Goal: Task Accomplishment & Management: Complete application form

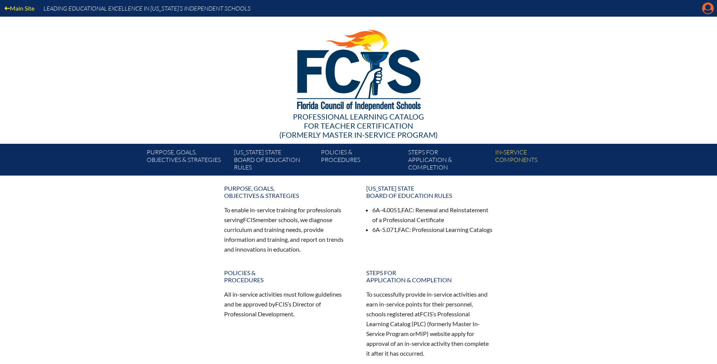
click at [707, 6] on icon "Manage account" at bounding box center [708, 8] width 12 height 12
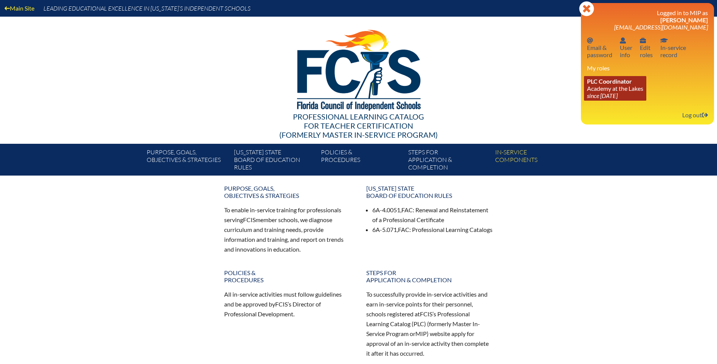
click at [624, 78] on span "PLC Coordinator" at bounding box center [609, 81] width 45 height 7
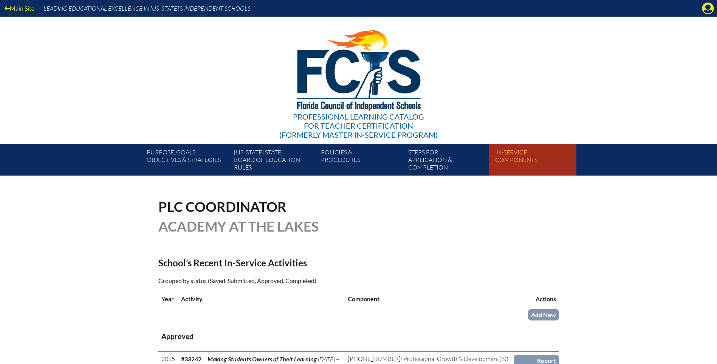
click at [501, 159] on link "In-service components" at bounding box center [535, 161] width 87 height 29
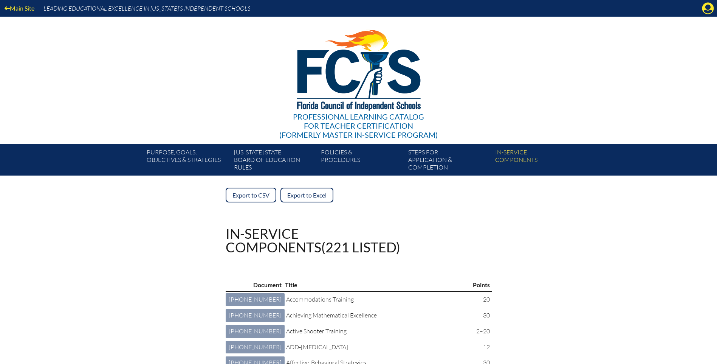
scroll to position [76, 0]
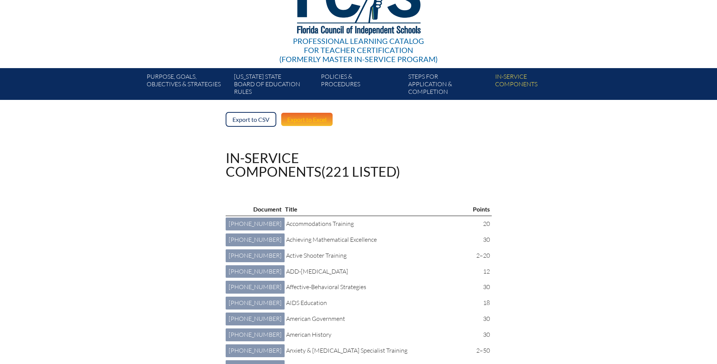
click at [321, 115] on link "Export to Excel" at bounding box center [307, 119] width 53 height 15
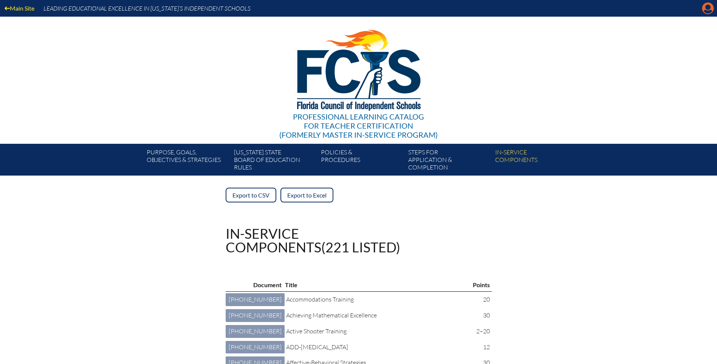
click at [711, 7] on icon at bounding box center [709, 9] width 12 height 12
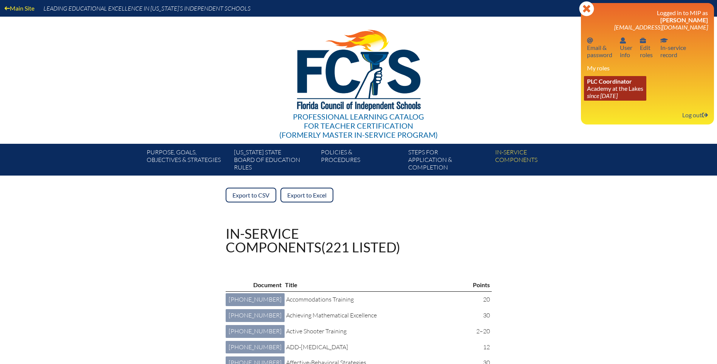
click at [619, 92] on link "PLC Coordinator Academy at the Lakes since [DATE]" at bounding box center [615, 88] width 62 height 25
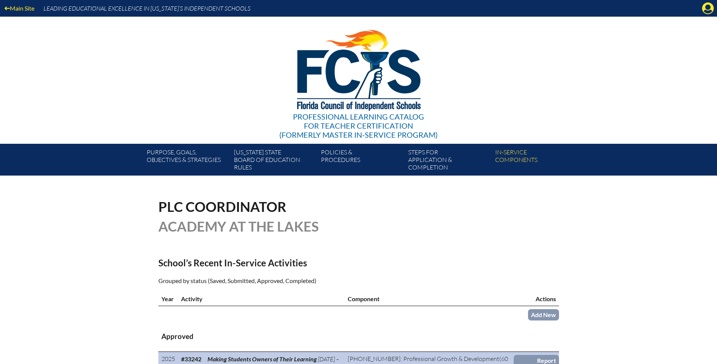
scroll to position [76, 0]
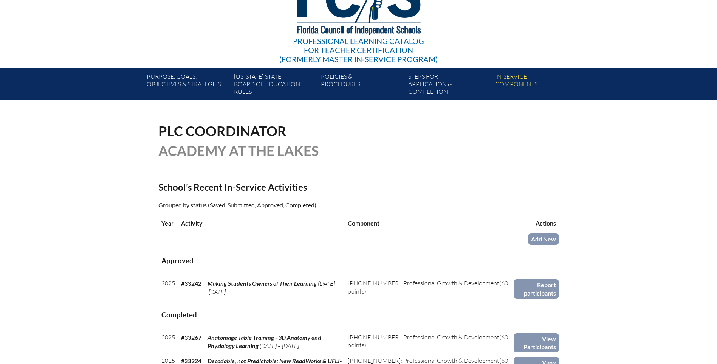
click at [547, 228] on th "Actions" at bounding box center [536, 223] width 45 height 14
click at [555, 237] on link "Add New" at bounding box center [543, 238] width 31 height 11
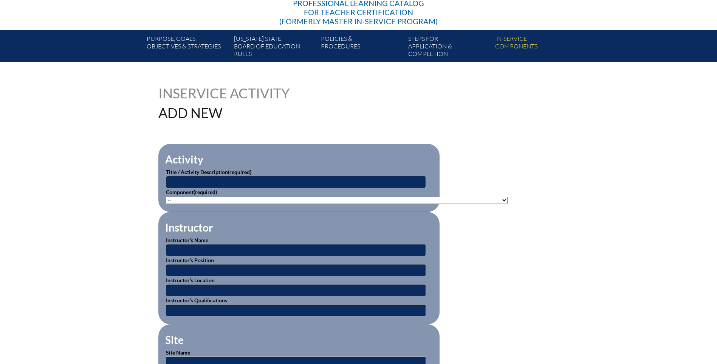
scroll to position [151, 0]
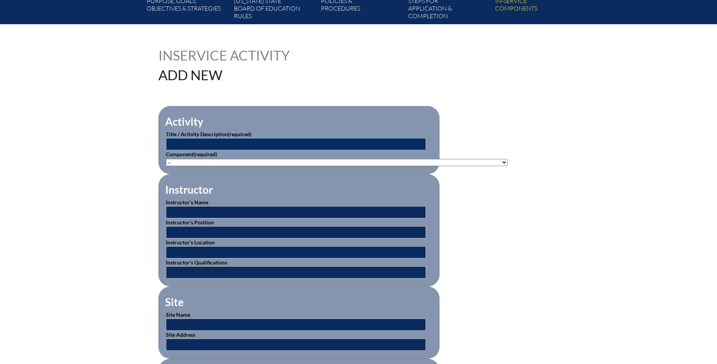
click at [183, 142] on input "text" at bounding box center [296, 144] width 260 height 12
type input "Leadership to Support Students with Disabilities"
click at [177, 155] on p "Component (required) -- [PHONE_NUMBER]: Appropriate Art Activities [PHONE_NUMBE…" at bounding box center [299, 158] width 266 height 16
click at [177, 159] on select"]"] "-- [PHONE_NUMBER]: Appropriate Art Activities [PHONE_NUMBER]: Concept and Art P…" at bounding box center [337, 162] width 342 height 7
select select"]"] "211350"
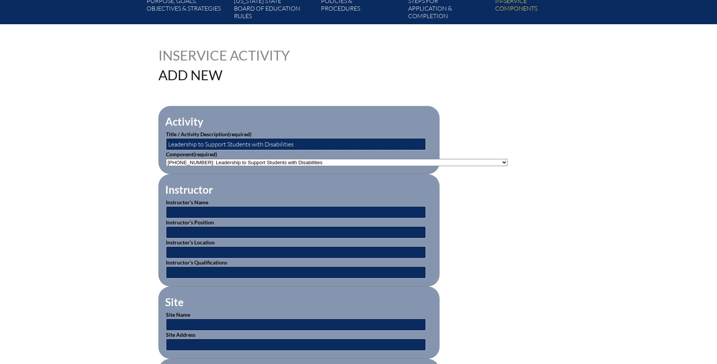
click at [166, 159] on select"]"] "-- 1-000-001: Appropriate Art Activities 1-000-002: Concept and Art Process for…" at bounding box center [337, 162] width 342 height 7
click at [181, 207] on input "text" at bounding box center [296, 212] width 260 height 12
type input "BEESS Portal Professional Development Alternatives"
click at [173, 228] on input "text" at bounding box center [296, 232] width 260 height 12
type input "FDLRS"
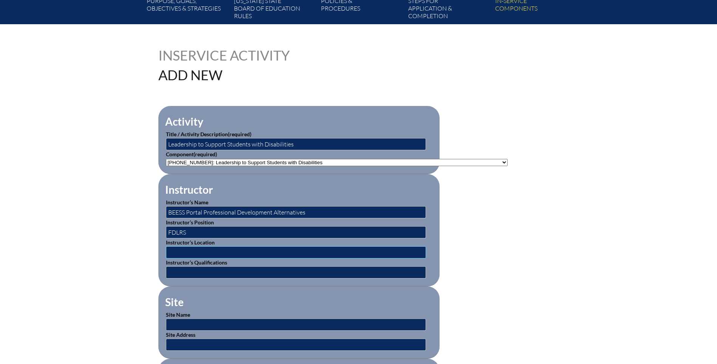
click at [171, 251] on input "text" at bounding box center [296, 252] width 260 height 12
type input "Online"
click at [182, 271] on input "text" at bounding box center [296, 272] width 260 height 12
type input "Bureau Exceptional Education and Student Services"
click at [178, 319] on input "text" at bounding box center [296, 324] width 260 height 12
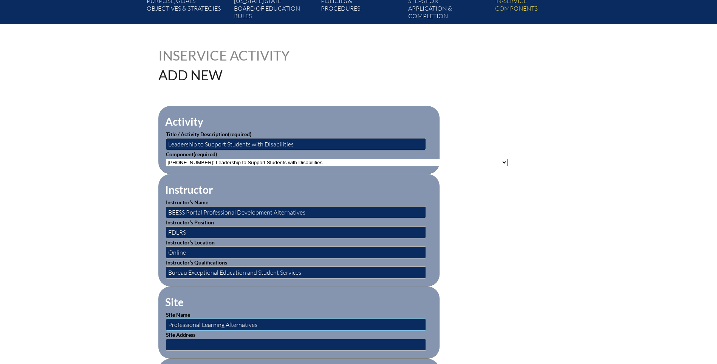
type input "Professional Learning Alternatives"
type input "Online"
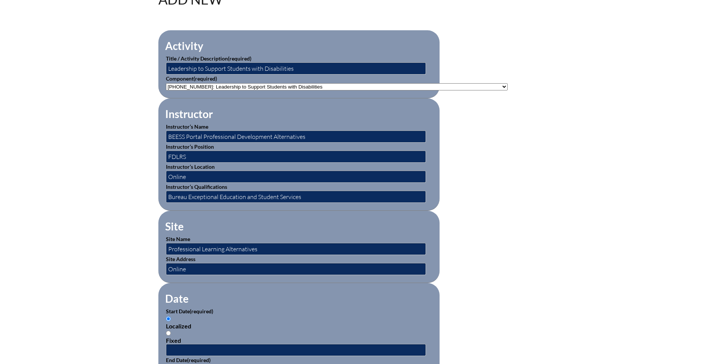
scroll to position [302, 0]
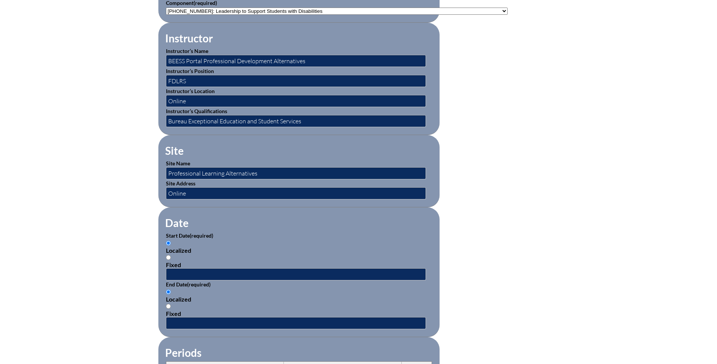
click at [169, 255] on input "Fixed" at bounding box center [168, 257] width 5 height 5
radio input "true"
click at [185, 271] on input "text" at bounding box center [296, 274] width 260 height 12
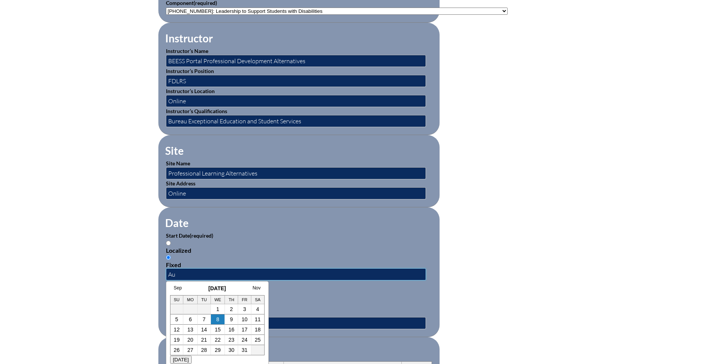
type input "A"
click at [175, 285] on link "Sep" at bounding box center [178, 287] width 8 height 5
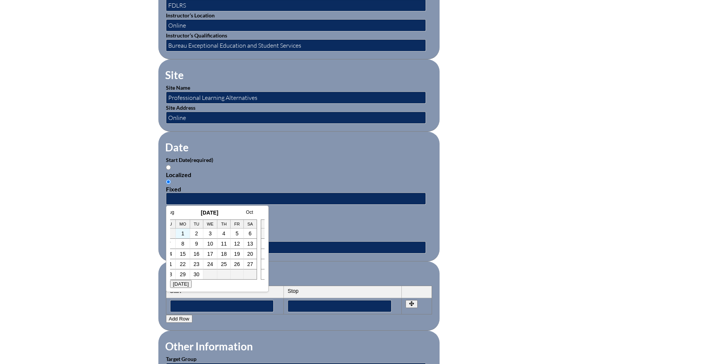
click at [180, 236] on td "1" at bounding box center [183, 233] width 14 height 10
click at [182, 233] on link "1" at bounding box center [182, 233] width 3 height 6
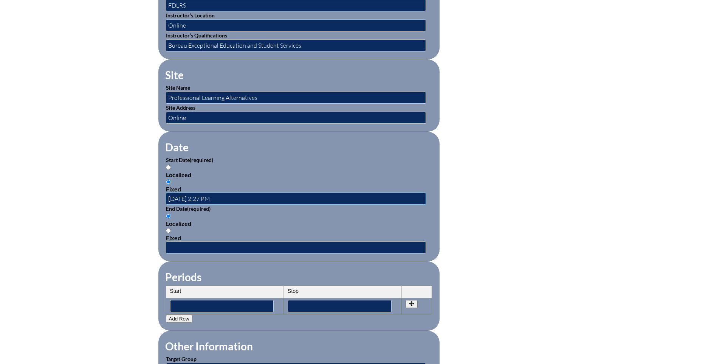
scroll to position [0, 0]
click at [212, 193] on input "2025-09-01 2:27 PM" at bounding box center [296, 198] width 260 height 12
type input "2025-09-01 8:00 AM"
click at [191, 244] on input "text" at bounding box center [296, 247] width 260 height 12
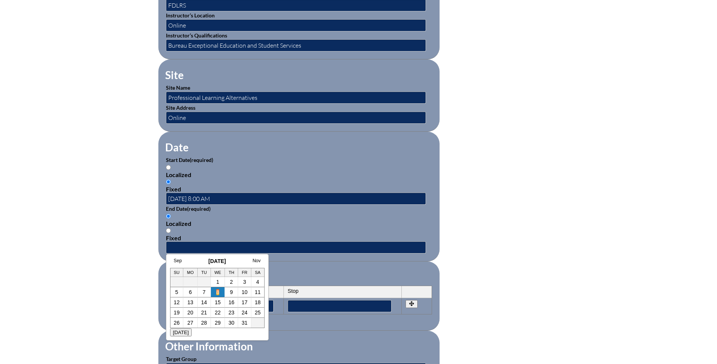
click at [218, 292] on link "8" at bounding box center [217, 292] width 3 height 6
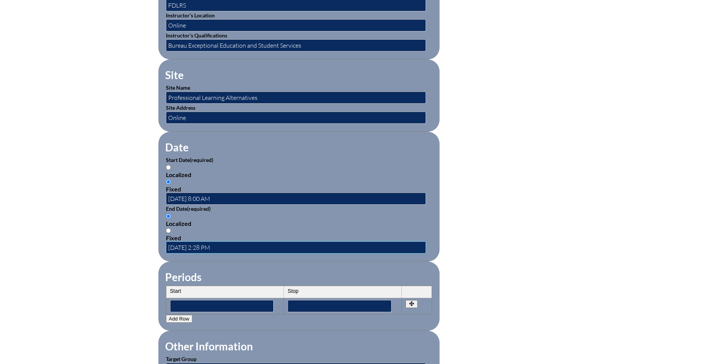
click at [213, 242] on input "2025-10-08 2:28 PM" at bounding box center [296, 247] width 260 height 12
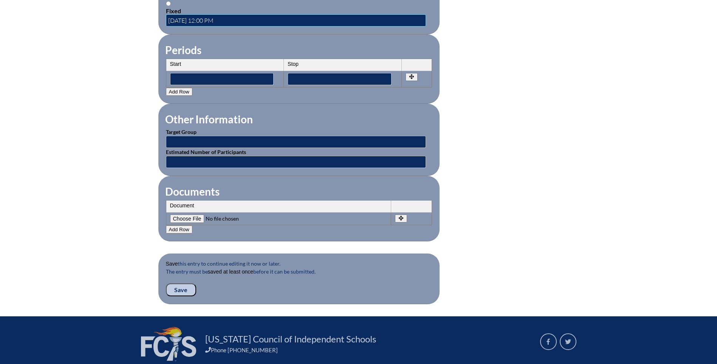
type input "2025-10-08 12:00 PM"
click at [190, 137] on input "text" at bounding box center [296, 142] width 260 height 12
type input "Teacher"
click at [188, 156] on input "text" at bounding box center [296, 162] width 260 height 12
type input "1"
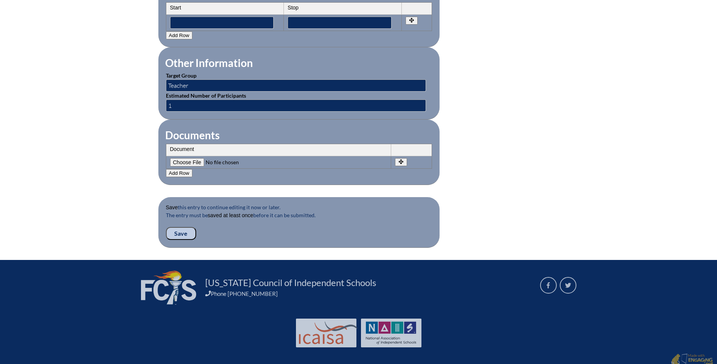
click at [175, 227] on input "Save" at bounding box center [181, 233] width 30 height 13
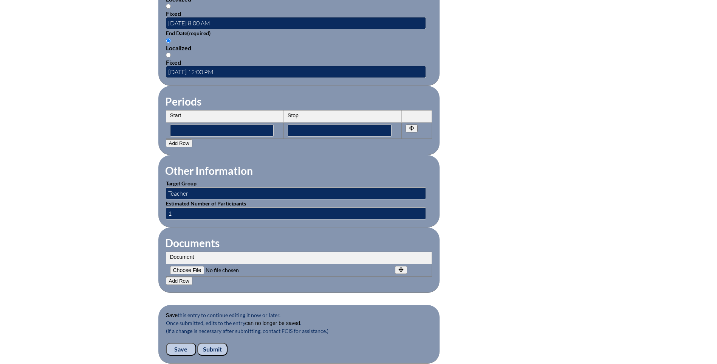
scroll to position [681, 0]
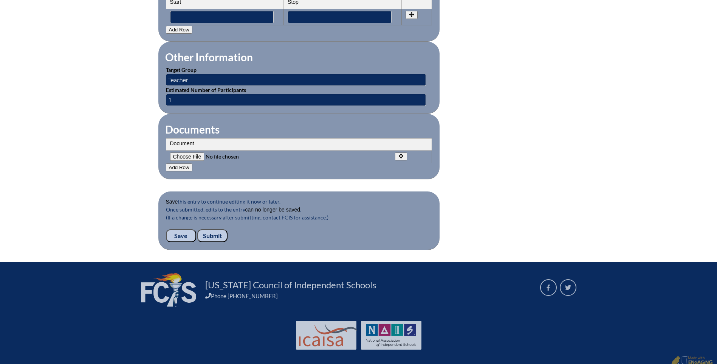
click at [209, 229] on input "Submit" at bounding box center [212, 235] width 30 height 13
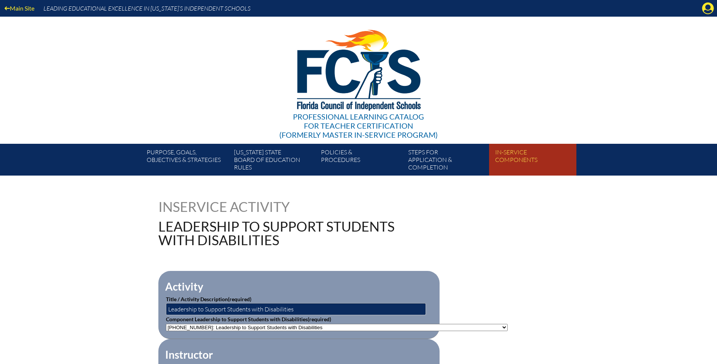
click at [501, 160] on link "In-service components" at bounding box center [535, 161] width 87 height 29
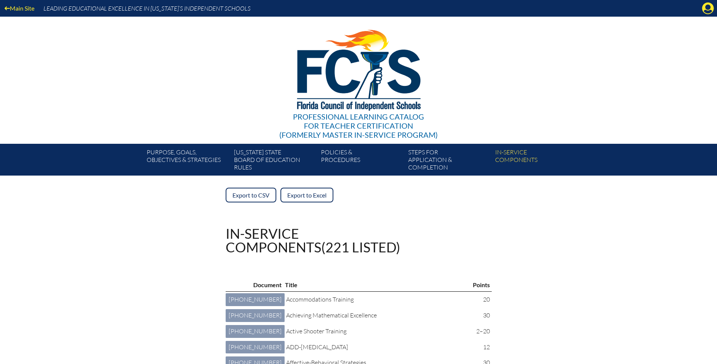
drag, startPoint x: 705, startPoint y: 8, endPoint x: 699, endPoint y: 14, distance: 8.0
click at [705, 8] on icon at bounding box center [709, 9] width 12 height 12
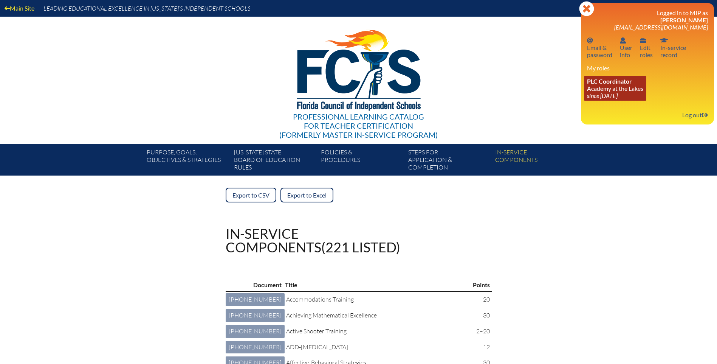
click at [634, 90] on link "PLC Coordinator Academy at the Lakes since [DATE]" at bounding box center [615, 88] width 62 height 25
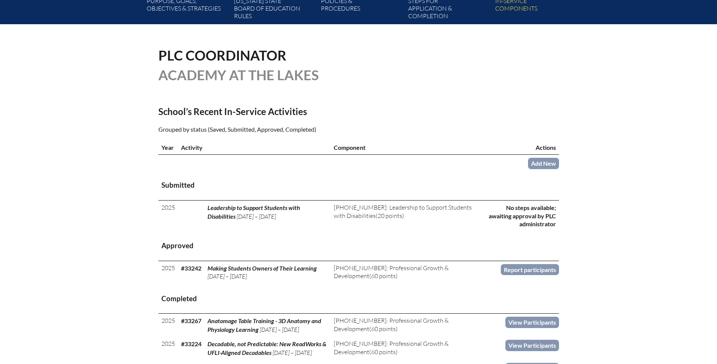
scroll to position [189, 0]
